Goal: Transaction & Acquisition: Purchase product/service

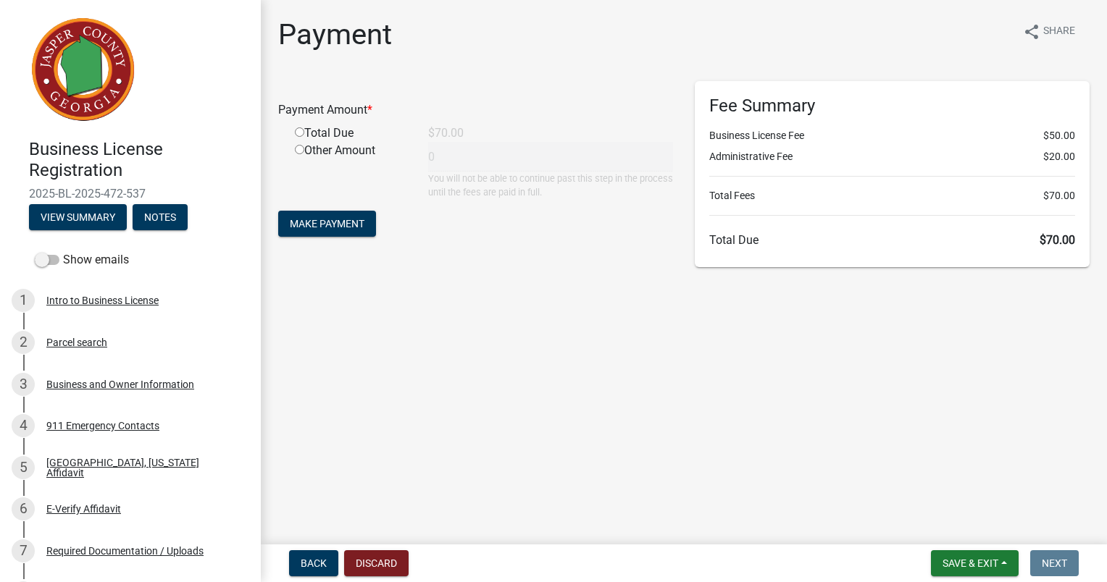
click at [317, 438] on main "Payment share Share Payment Amount * Total Due $70.00 Other Amount 0 You will n…" at bounding box center [684, 269] width 846 height 539
click at [348, 225] on span "Make Payment" at bounding box center [327, 224] width 75 height 12
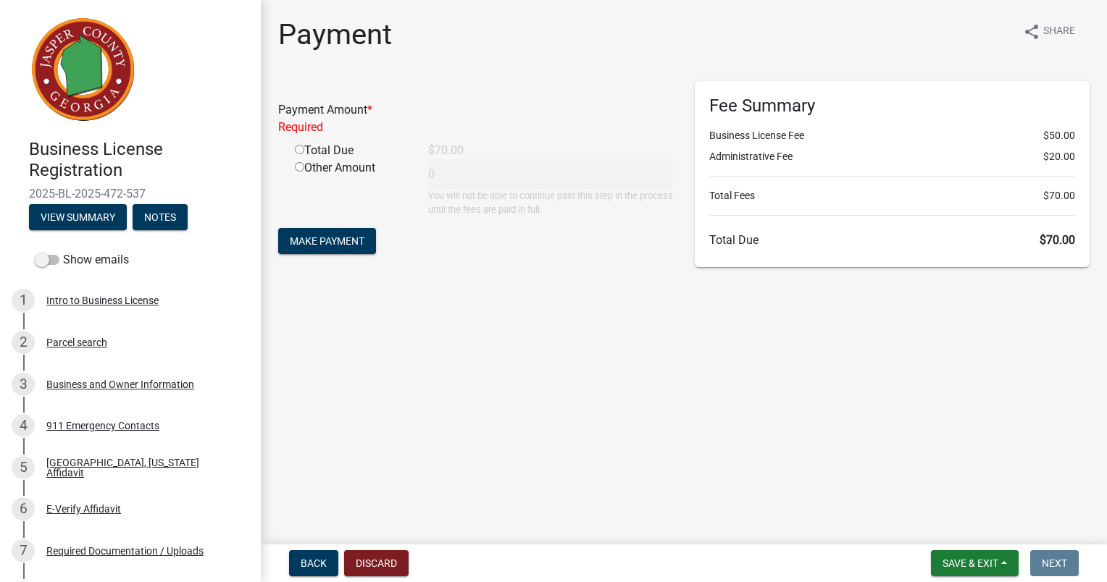
click at [301, 150] on input "radio" at bounding box center [299, 149] width 9 height 9
radio input "true"
type input "70"
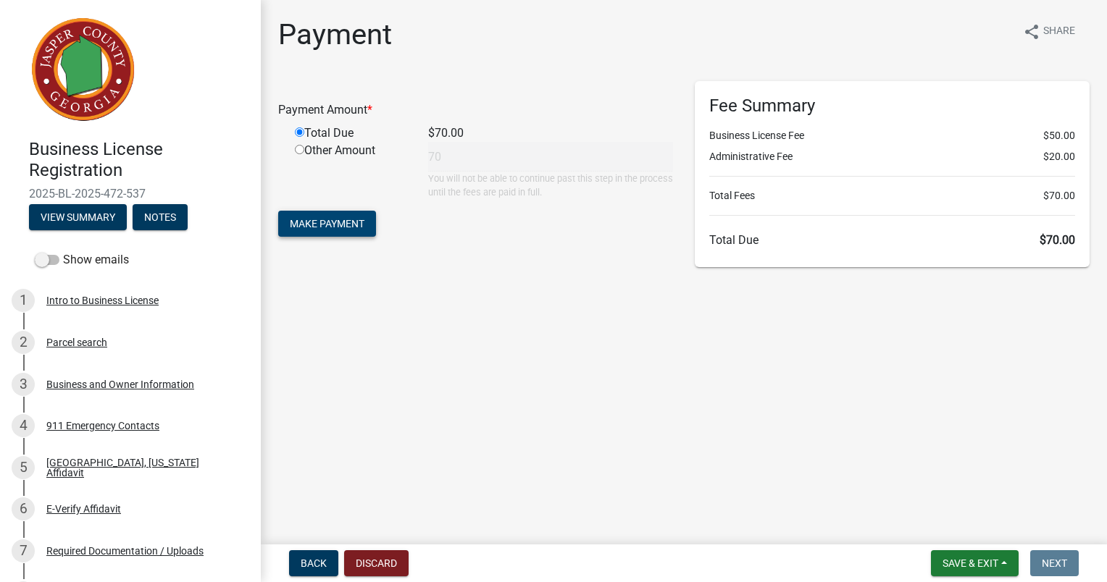
click at [333, 223] on span "Make Payment" at bounding box center [327, 224] width 75 height 12
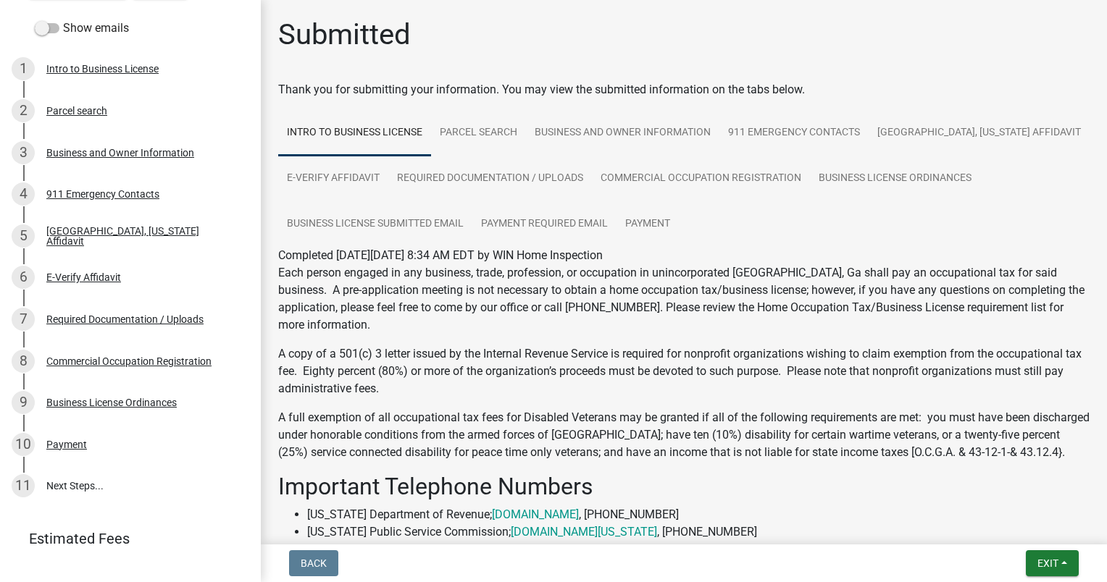
scroll to position [324, 0]
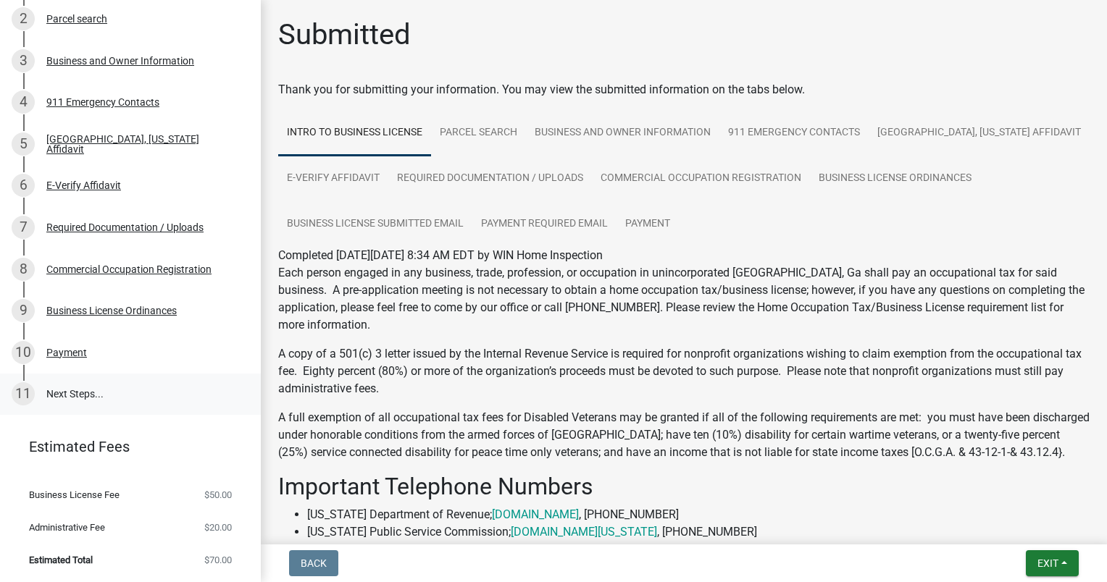
click at [83, 392] on link "11 Next Steps..." at bounding box center [130, 395] width 261 height 42
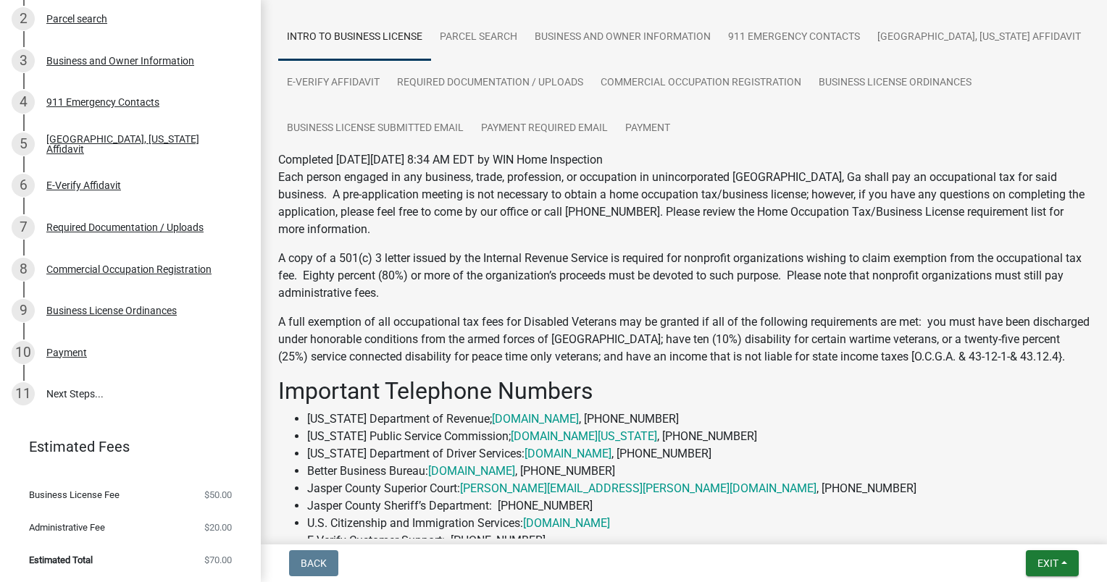
scroll to position [0, 0]
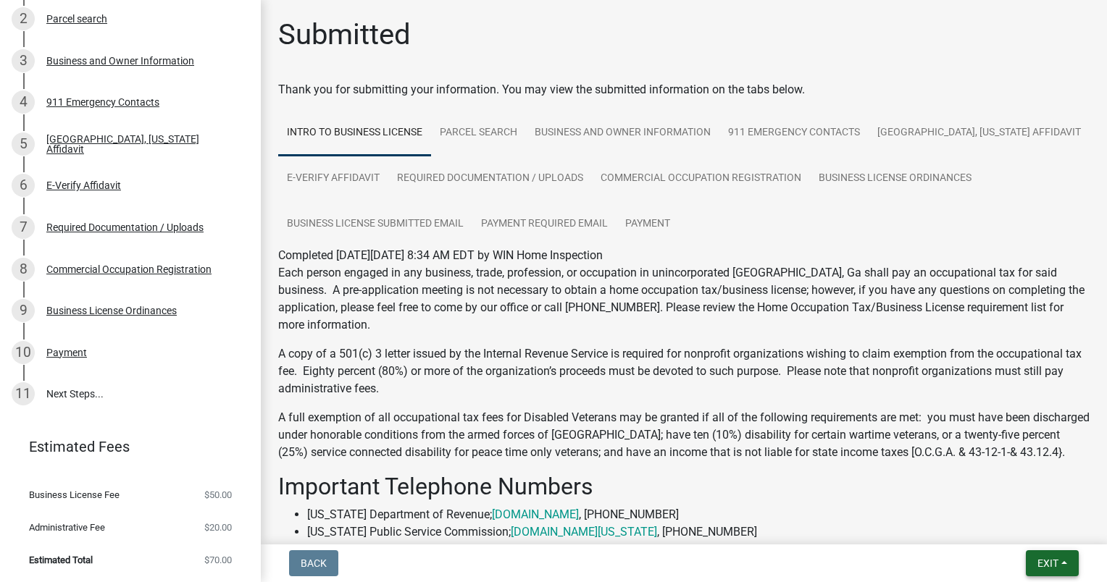
click at [1053, 559] on span "Exit" at bounding box center [1047, 564] width 21 height 12
